Goal: Task Accomplishment & Management: Manage account settings

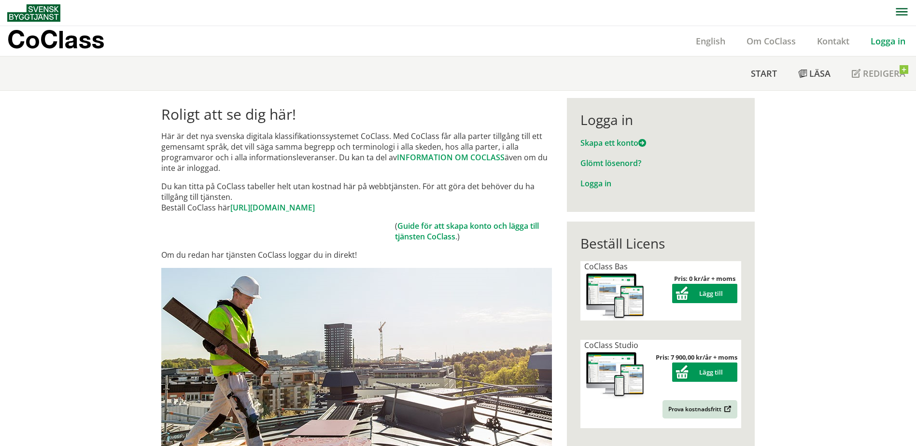
click at [890, 43] on link "Logga in" at bounding box center [888, 41] width 56 height 12
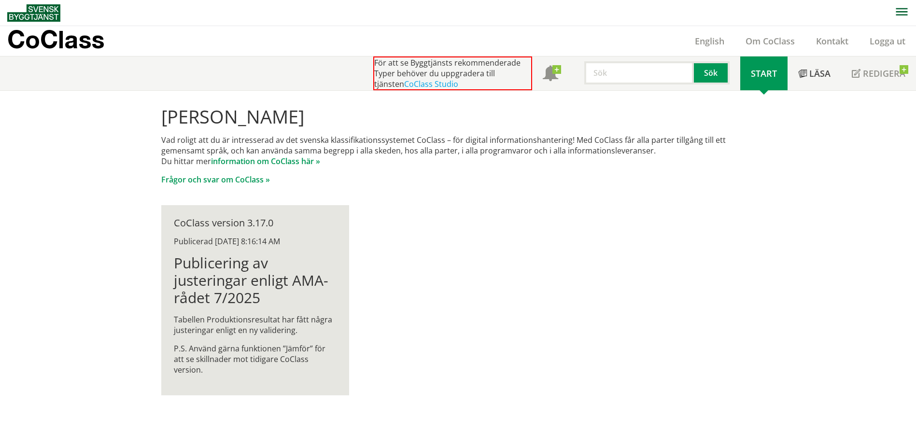
click at [769, 78] on span "Start" at bounding box center [764, 74] width 26 height 12
click at [883, 41] on link "Logga ut" at bounding box center [887, 41] width 57 height 12
